Goal: Communication & Community: Answer question/provide support

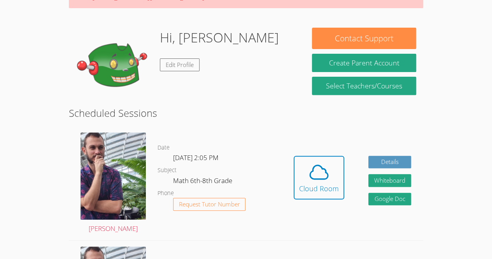
scroll to position [101, 0]
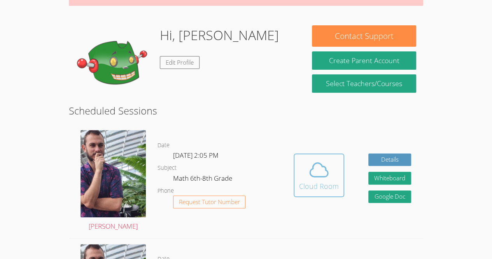
click at [310, 171] on icon at bounding box center [319, 170] width 18 height 14
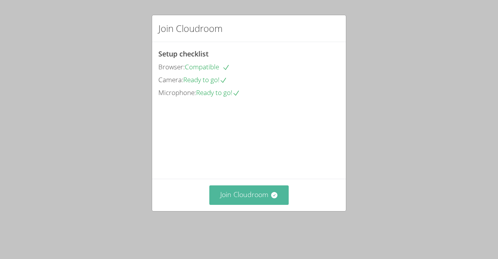
click at [245, 199] on button "Join Cloudroom" at bounding box center [249, 194] width 80 height 19
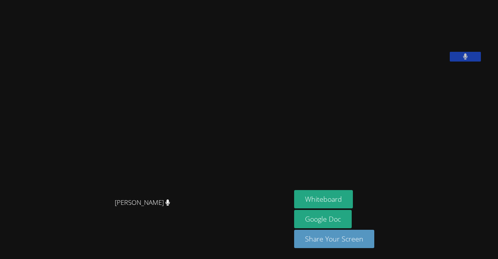
click at [475, 61] on button at bounding box center [465, 57] width 31 height 10
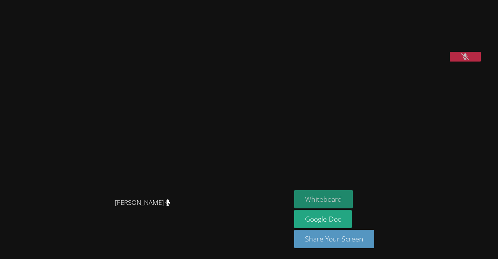
click at [331, 203] on button "Whiteboard" at bounding box center [323, 199] width 59 height 18
click at [305, 109] on aside "Wenley Edouard Occeas Whiteboard Google Doc Share Your Screen" at bounding box center [388, 129] width 195 height 259
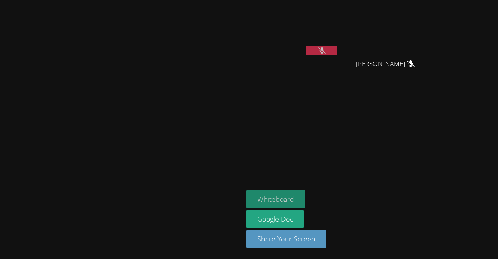
click at [305, 198] on button "Whiteboard" at bounding box center [275, 199] width 59 height 18
click at [305, 194] on button "Whiteboard" at bounding box center [275, 199] width 59 height 18
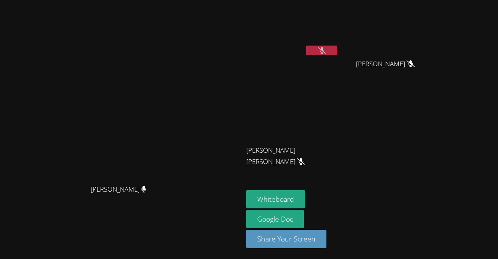
click at [326, 49] on icon at bounding box center [322, 50] width 8 height 7
click at [337, 50] on button at bounding box center [321, 51] width 31 height 10
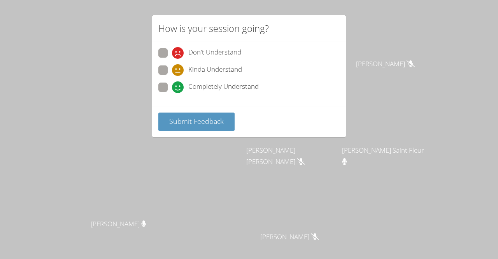
click at [172, 93] on span at bounding box center [172, 93] width 0 height 0
click at [172, 84] on input "Completely Understand" at bounding box center [175, 85] width 7 height 7
radio input "true"
click at [184, 112] on button "Submit Feedback" at bounding box center [196, 121] width 76 height 18
